Goal: Navigation & Orientation: Find specific page/section

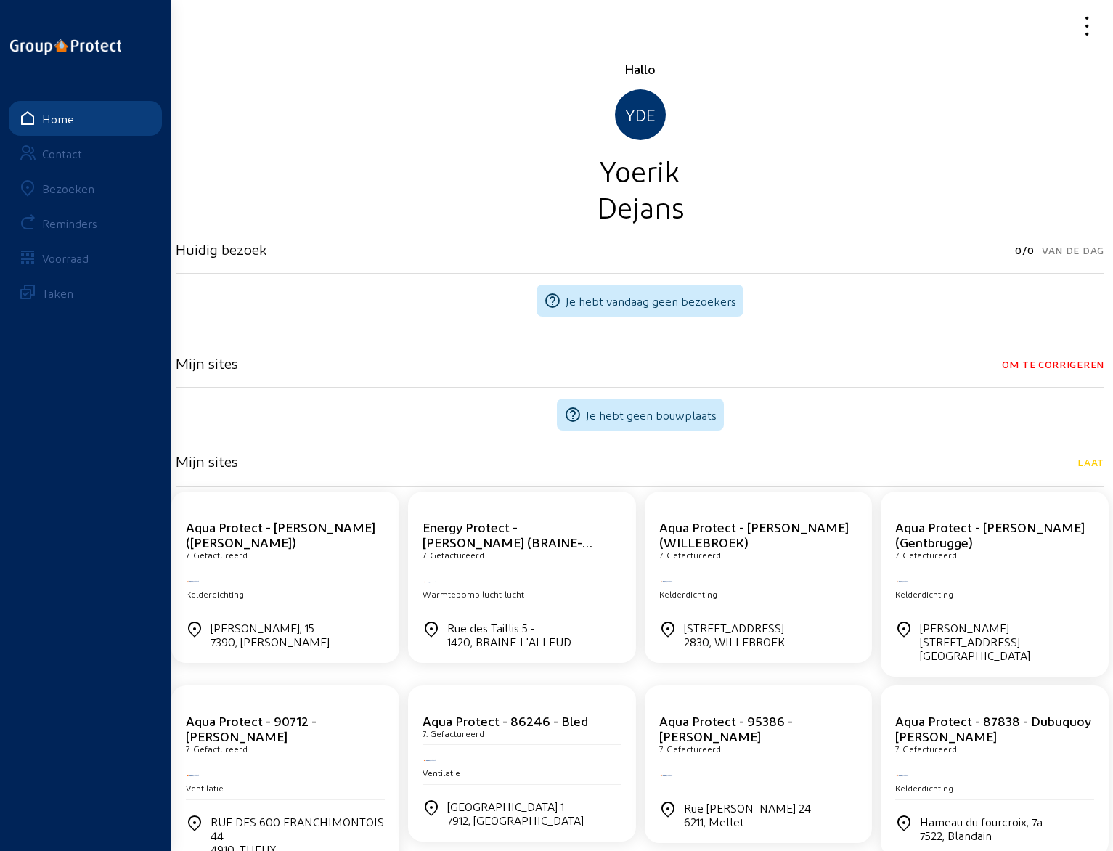
click at [78, 187] on div "Bezoeken" at bounding box center [68, 189] width 52 height 14
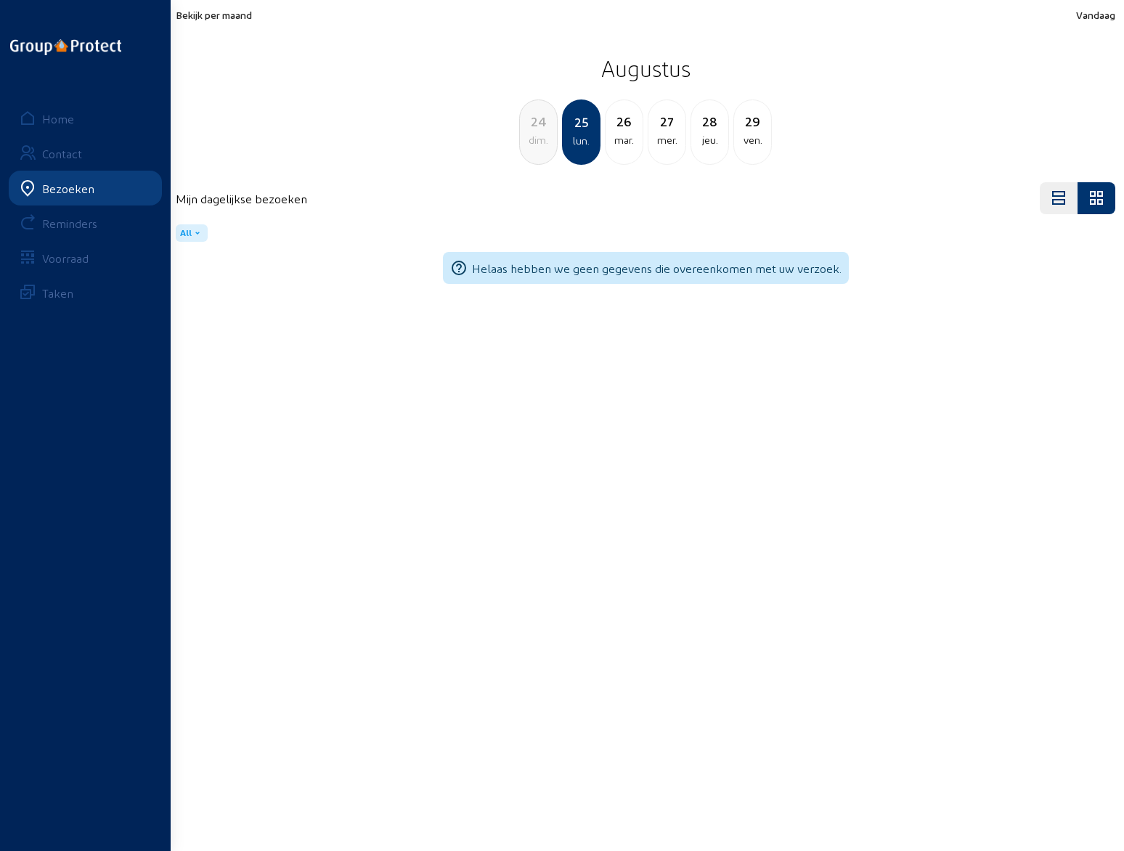
click at [227, 19] on span "Bekijk per maand" at bounding box center [214, 15] width 76 height 12
